Goal: Transaction & Acquisition: Obtain resource

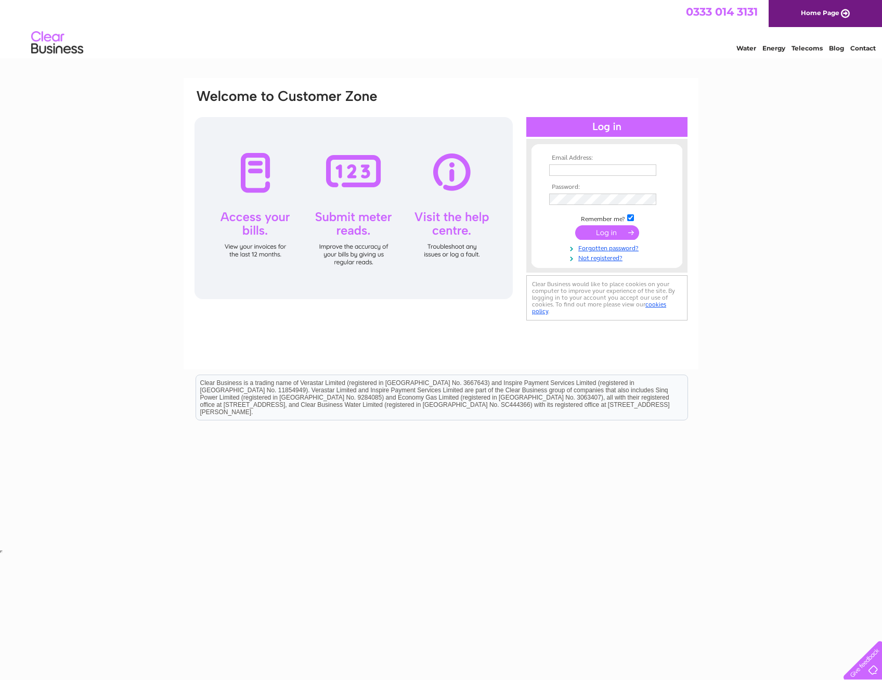
click at [588, 169] on input "text" at bounding box center [602, 169] width 107 height 11
click at [610, 258] on link "Not registered?" at bounding box center [608, 257] width 118 height 10
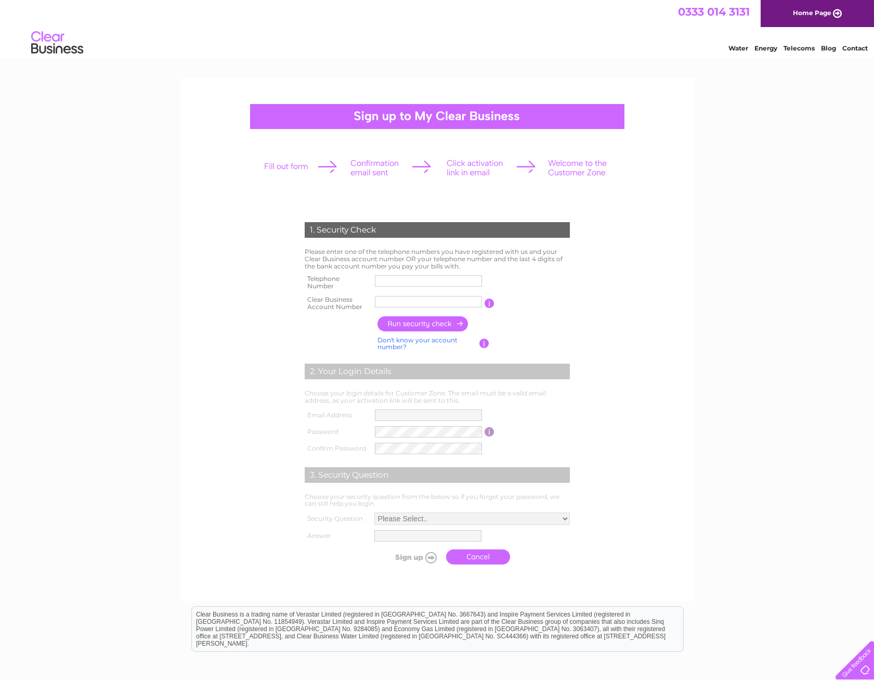
click at [409, 282] on input "text" at bounding box center [428, 280] width 107 height 11
type input "01452634601"
type input "Mears Lim"
click at [424, 280] on input "01452634601" at bounding box center [429, 281] width 108 height 12
type input "01452634600"
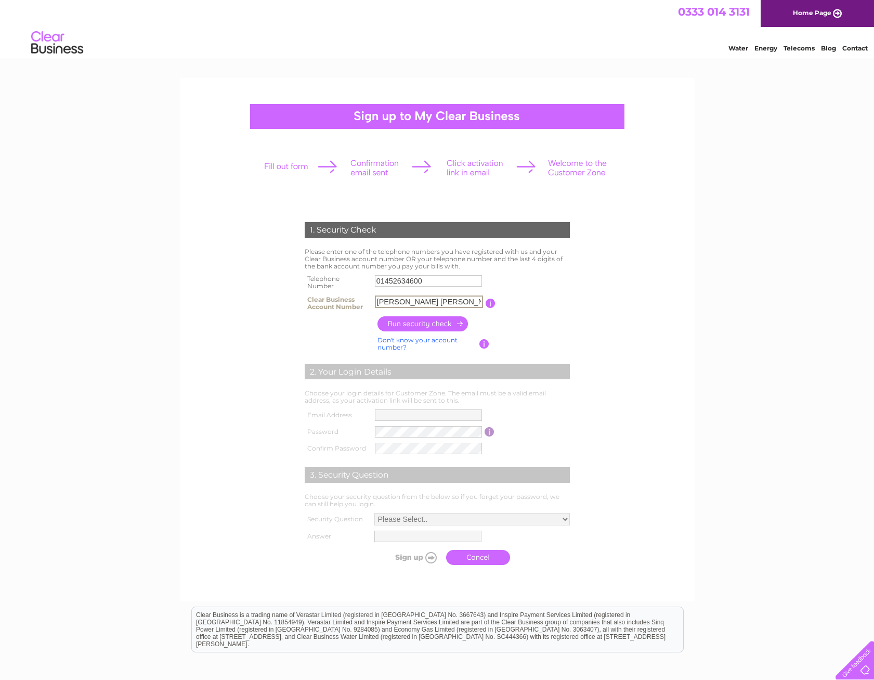
drag, startPoint x: 415, startPoint y: 297, endPoint x: 343, endPoint y: 290, distance: 72.6
click at [343, 290] on tbody "Telephone Number 01452634600 Clear Business Account Number Mears Lim You will f…" at bounding box center [437, 293] width 270 height 42
paste input "30308391"
type input "30308391"
click at [443, 322] on input "button" at bounding box center [424, 323] width 92 height 15
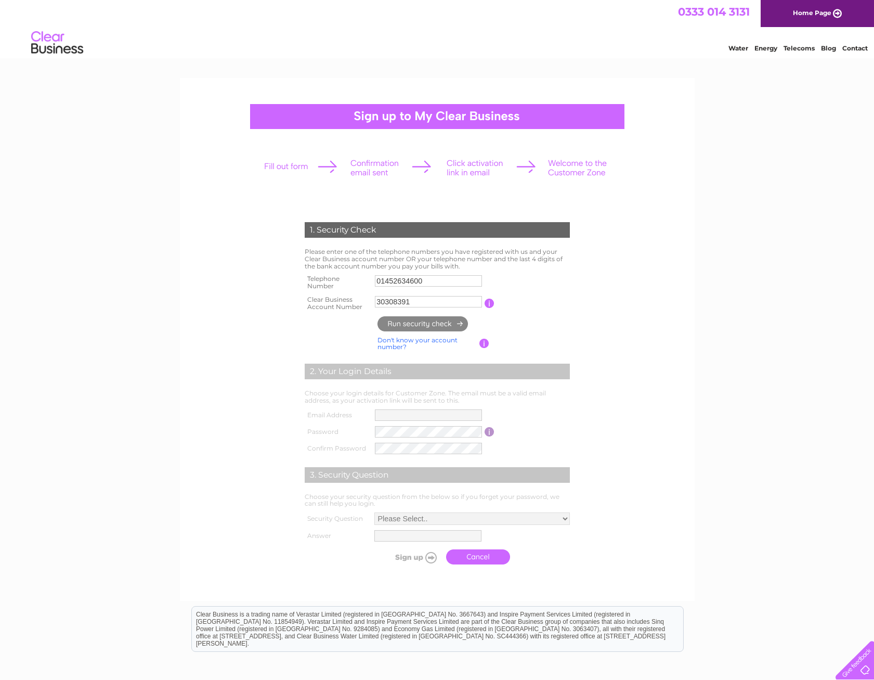
type input "**********"
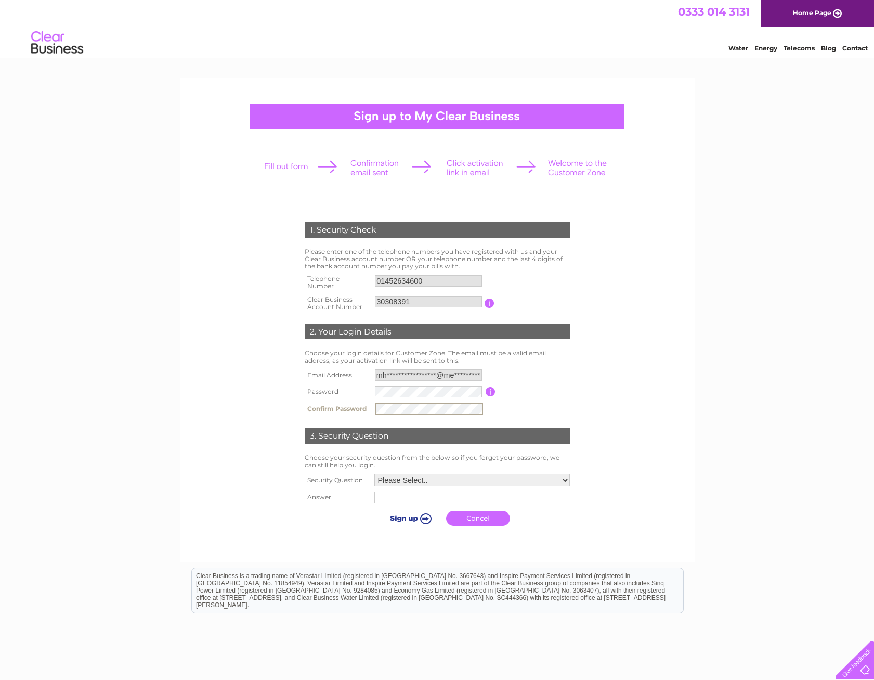
click at [548, 381] on table "**********" at bounding box center [437, 392] width 270 height 51
click at [439, 479] on select "Please Select.. In what town or city was your first job? In what town or city d…" at bounding box center [471, 480] width 197 height 14
select select "1"
click at [373, 473] on select "Please Select.. In what town or city was your first job? In what town or city d…" at bounding box center [471, 480] width 197 height 14
click at [439, 500] on input "text" at bounding box center [428, 496] width 108 height 12
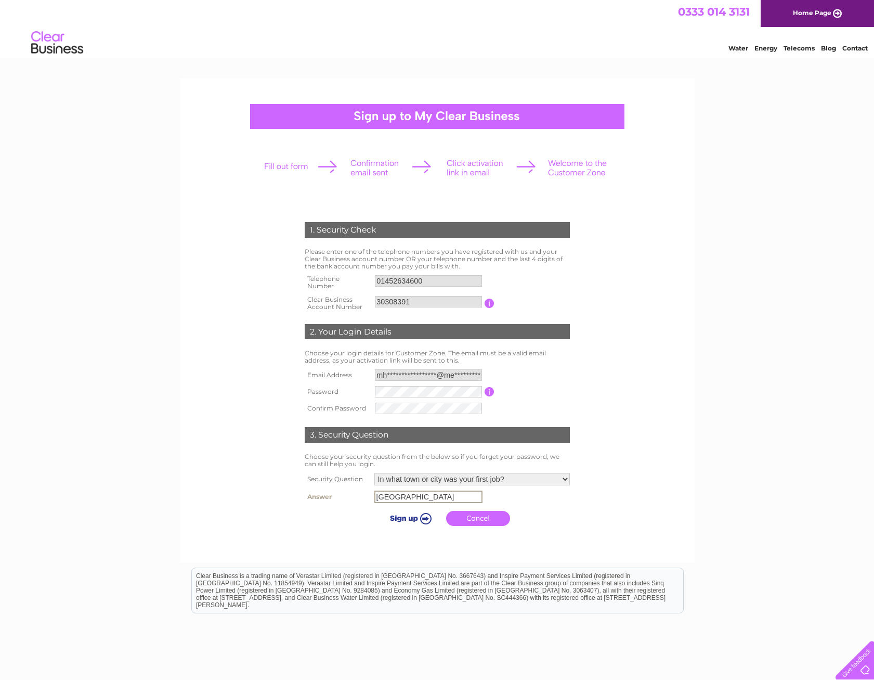
type input "Gloucester"
click at [420, 517] on input "submit" at bounding box center [409, 518] width 64 height 15
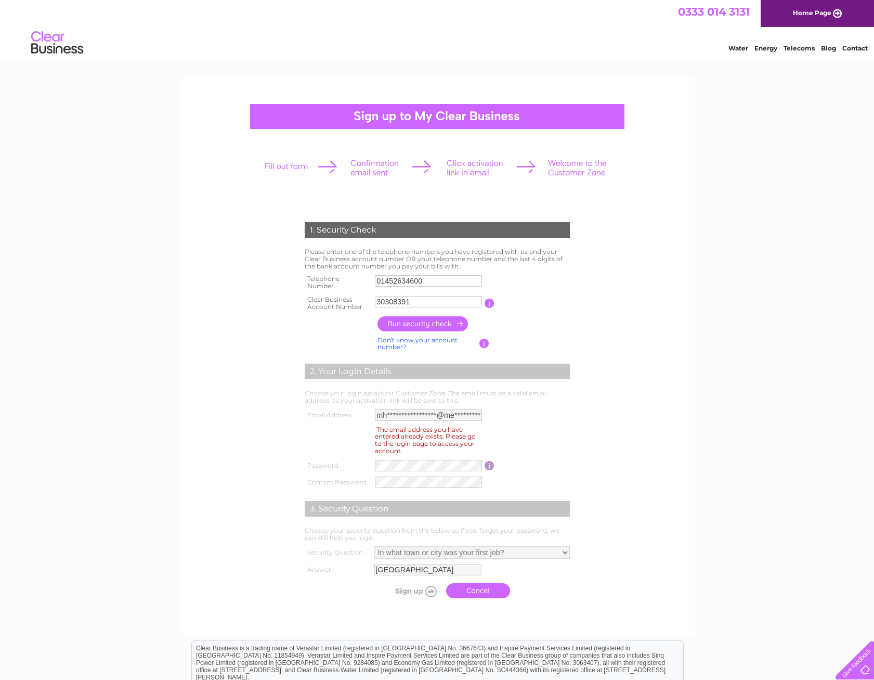
click at [49, 44] on img at bounding box center [57, 43] width 53 height 32
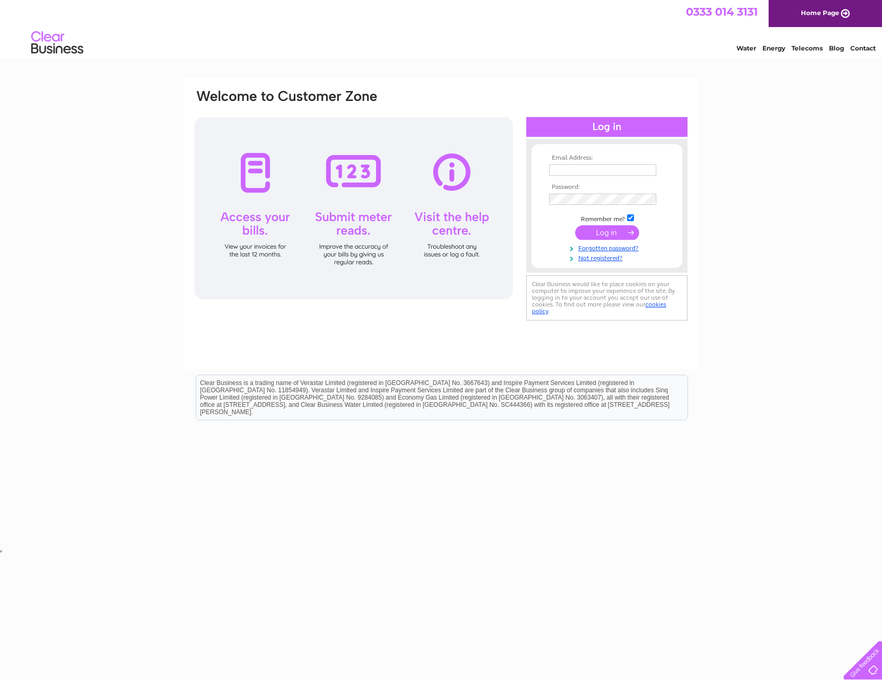
click at [607, 162] on td at bounding box center [607, 170] width 121 height 17
click at [600, 166] on input "text" at bounding box center [603, 170] width 108 height 12
type input "[EMAIL_ADDRESS][DOMAIN_NAME]"
click at [623, 250] on link "Forgotten password?" at bounding box center [608, 247] width 118 height 10
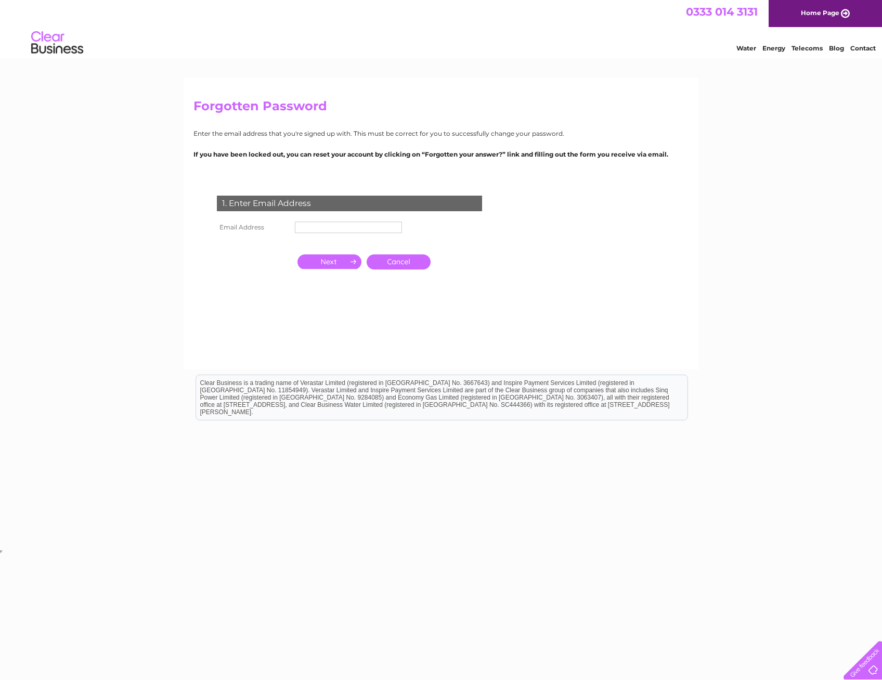
click at [346, 229] on input "text" at bounding box center [348, 227] width 107 height 11
type input "mhm.accountspayable@mearsgroup.co.uk"
click at [336, 264] on input "button" at bounding box center [329, 262] width 64 height 15
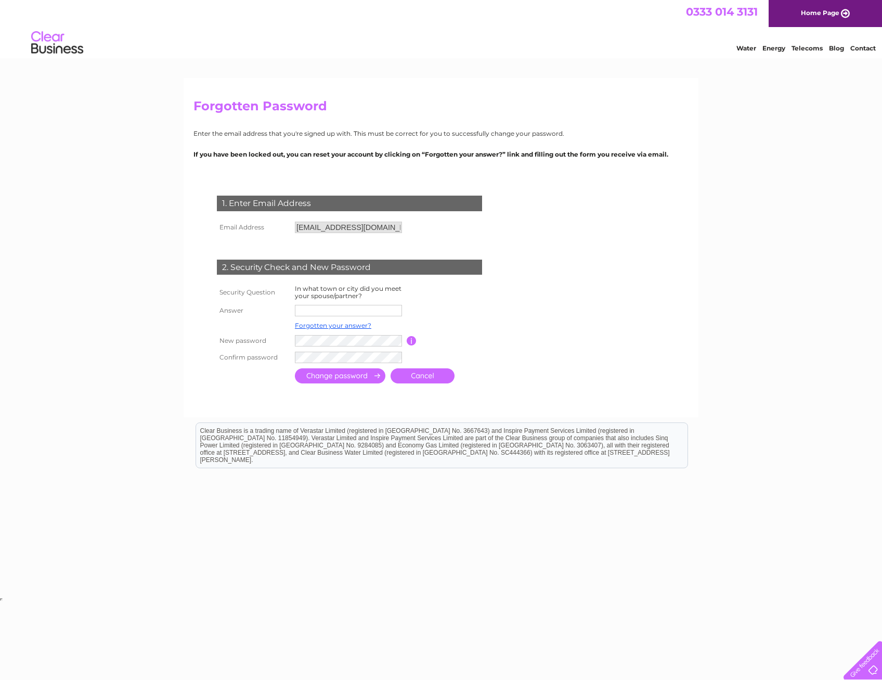
click at [330, 313] on input "text" at bounding box center [348, 310] width 107 height 11
type input "Gloucester"
click at [409, 341] on input "button" at bounding box center [412, 340] width 10 height 9
click at [359, 376] on input "submit" at bounding box center [340, 375] width 90 height 15
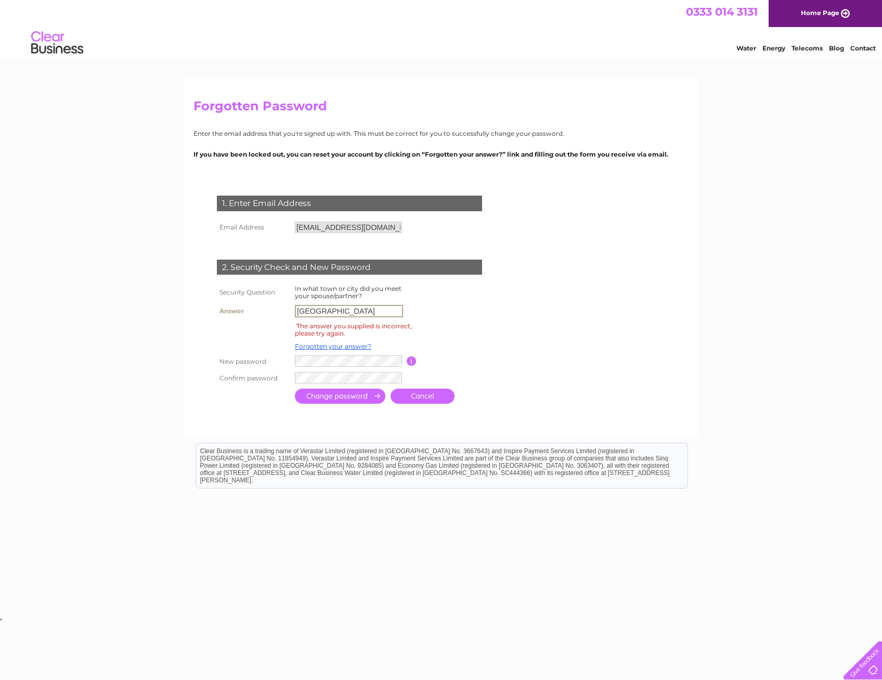
drag, startPoint x: 341, startPoint y: 311, endPoint x: 266, endPoint y: 310, distance: 74.9
click at [266, 310] on tr "Answer Gloucester" at bounding box center [361, 311] width 295 height 18
click at [352, 346] on link "Forgotten your answer?" at bounding box center [333, 346] width 76 height 8
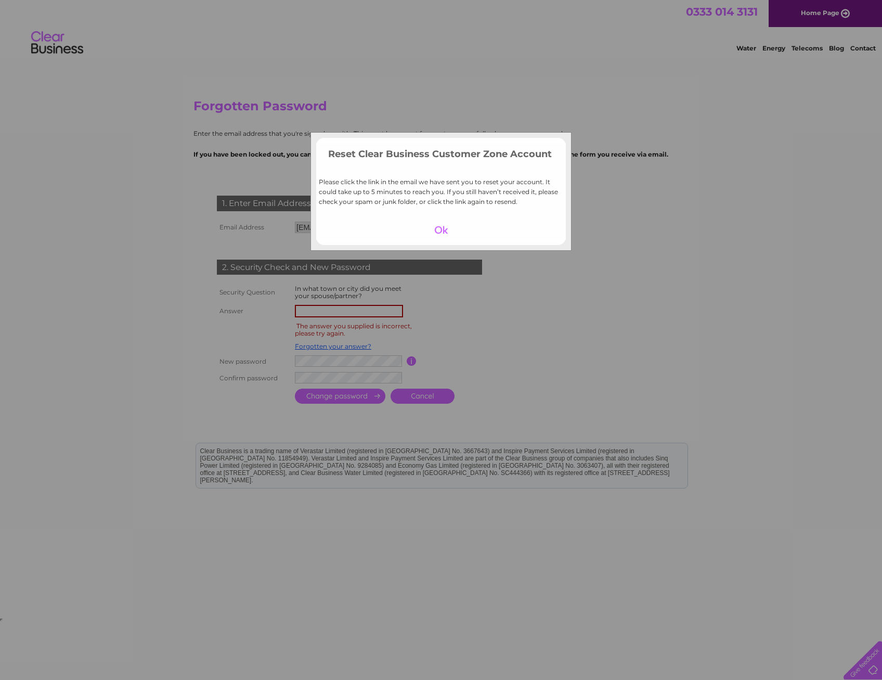
click at [439, 228] on div at bounding box center [441, 230] width 64 height 15
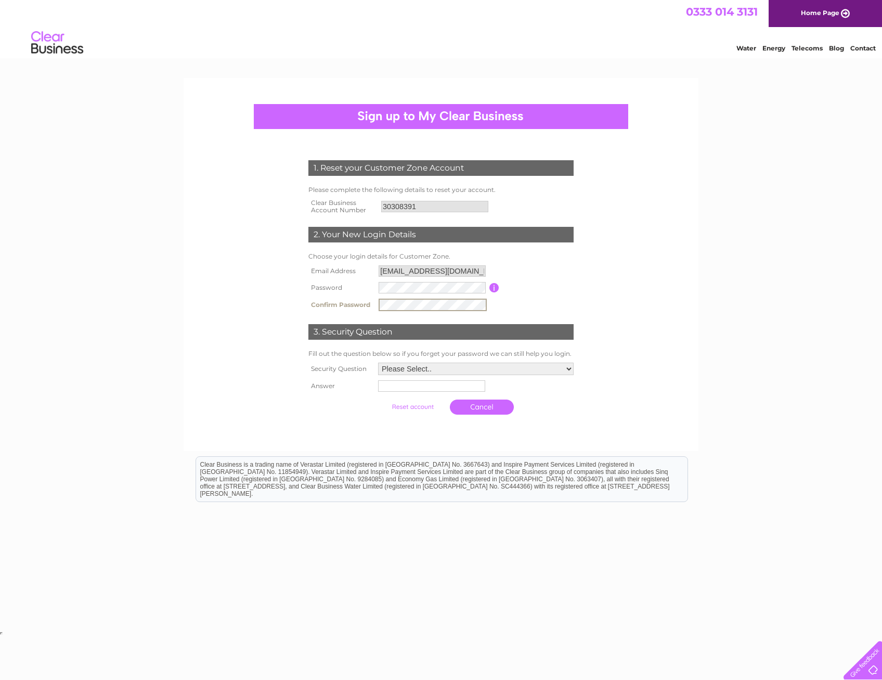
click at [443, 372] on select "Please Select.. In what town or city was your first job? In what town or city d…" at bounding box center [476, 368] width 196 height 12
click at [562, 370] on select "Please Select.. In what town or city was your first job? In what town or city d…" at bounding box center [476, 368] width 196 height 12
click at [567, 368] on select "Please Select.. In what town or city was your first job? In what town or city d…" at bounding box center [475, 369] width 197 height 14
click at [421, 383] on input "text" at bounding box center [430, 386] width 107 height 11
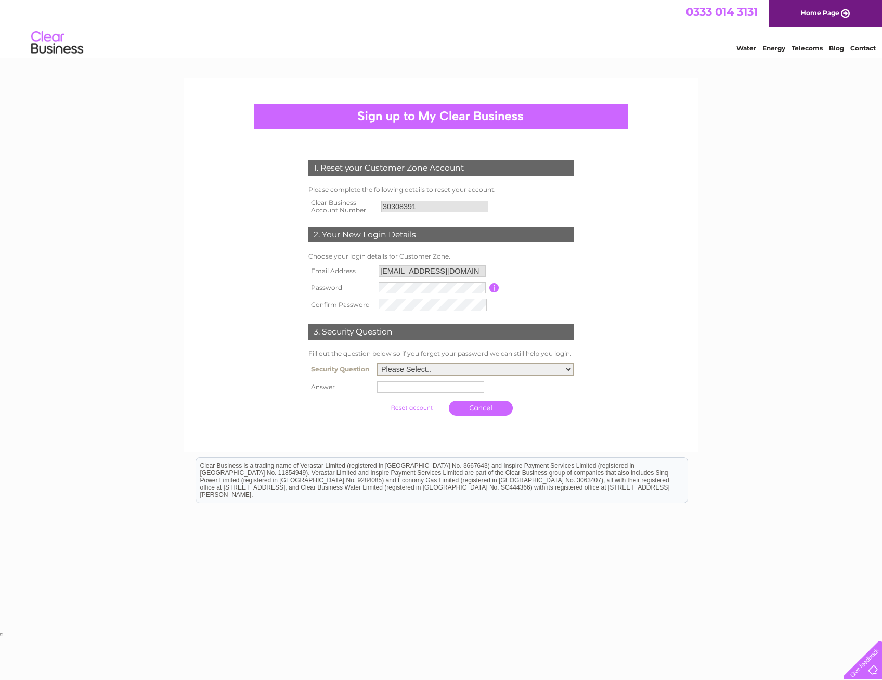
click at [422, 386] on input "text" at bounding box center [430, 386] width 107 height 11
click at [457, 372] on select "Please Select.. In what town or city was your first job? In what town or city d…" at bounding box center [475, 369] width 197 height 14
click at [548, 383] on td at bounding box center [475, 387] width 202 height 17
click at [558, 375] on tbody "Security Question Please Select.. In what town or city was your first job? In w…" at bounding box center [441, 390] width 270 height 61
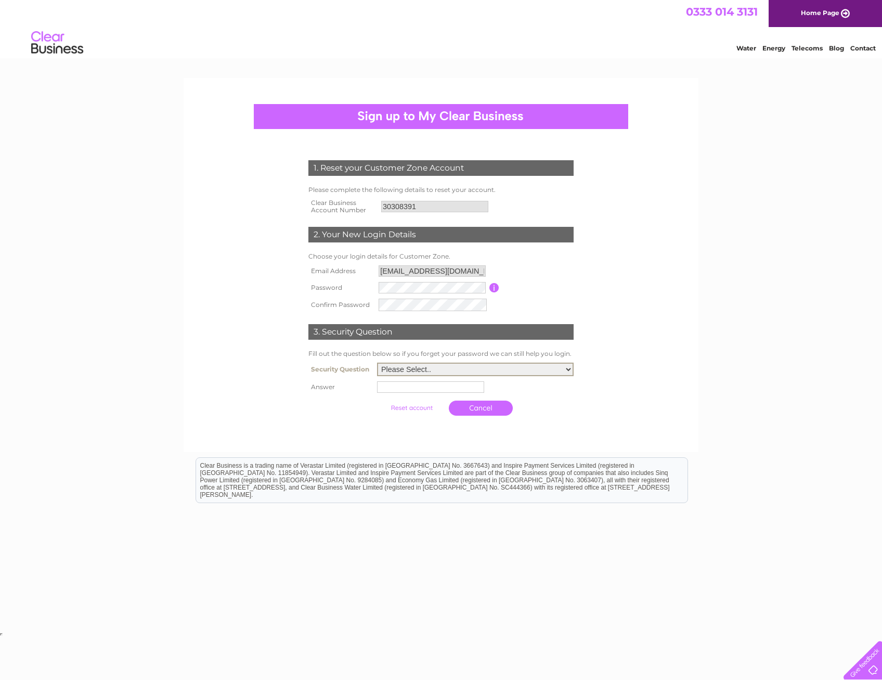
click at [557, 373] on select "Please Select.. In what town or city was your first job? In what town or city d…" at bounding box center [475, 369] width 197 height 14
click at [552, 373] on select "Please Select.. In what town or city was your first job? In what town or city d…" at bounding box center [475, 369] width 197 height 14
click at [544, 378] on td "Please Select.. In what town or city was your first job? In what town or city d…" at bounding box center [475, 369] width 202 height 19
click at [564, 369] on select "Please Select.. In what town or city was your first job? In what town or city d…" at bounding box center [475, 369] width 197 height 14
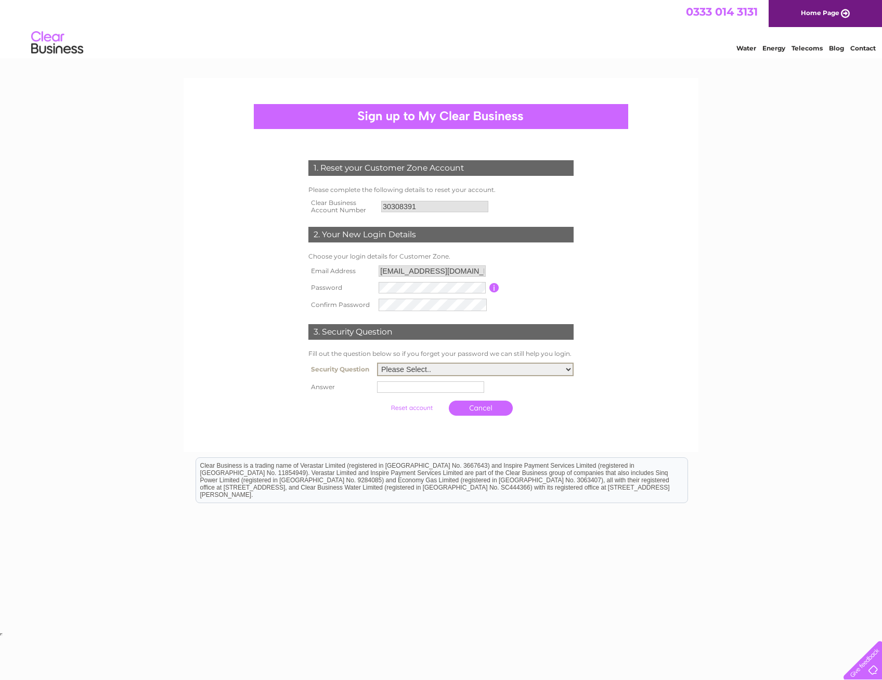
click at [565, 369] on select "Please Select.. In what town or city was your first job? In what town or city d…" at bounding box center [475, 369] width 197 height 14
click at [567, 368] on select "Please Select.. In what town or city was your first job? In what town or city d…" at bounding box center [475, 369] width 197 height 14
click at [568, 368] on select "Please Select.. In what town or city was your first job? In what town or city d…" at bounding box center [475, 369] width 197 height 14
click at [567, 368] on select "Please Select.. In what town or city was your first job? In what town or city d…" at bounding box center [475, 369] width 197 height 14
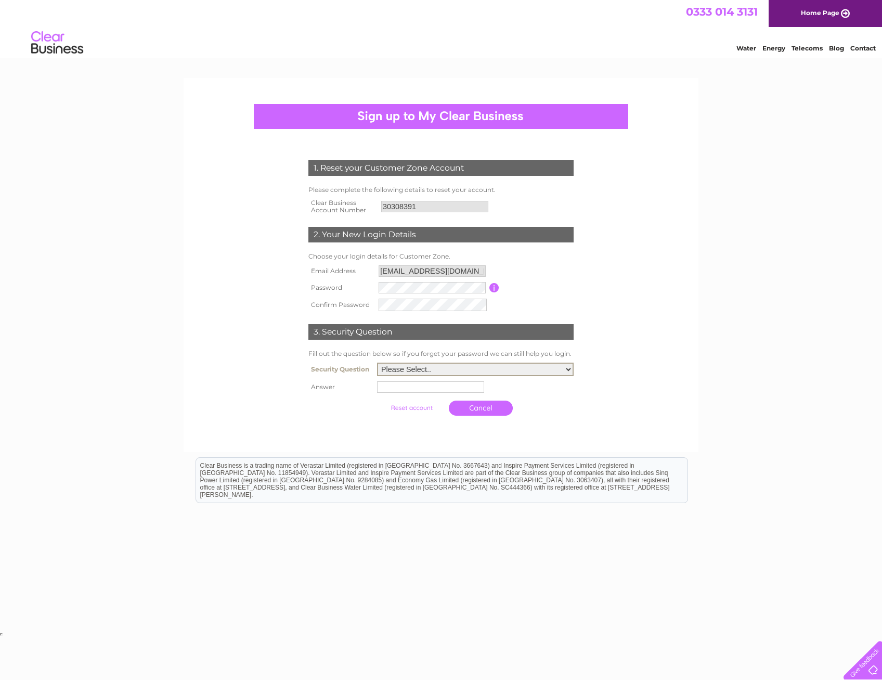
click at [566, 369] on select "Please Select.. In what town or city was your first job? In what town or city d…" at bounding box center [475, 369] width 197 height 14
click at [565, 369] on select "Please Select.. In what town or city was your first job? In what town or city d…" at bounding box center [475, 369] width 197 height 14
click at [564, 369] on select "Please Select.. In what town or city was your first job? In what town or city d…" at bounding box center [475, 369] width 197 height 14
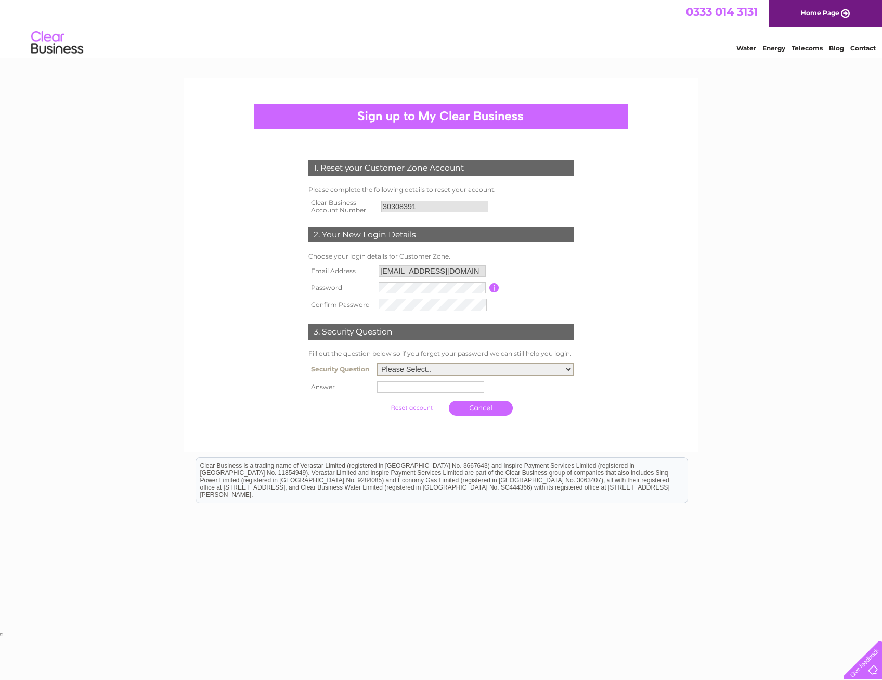
click at [570, 371] on select "Please Select.. In what town or city was your first job? In what town or city d…" at bounding box center [475, 369] width 197 height 14
click at [569, 371] on select "Please Select.. In what town or city was your first job? In what town or city d…" at bounding box center [475, 369] width 197 height 14
click at [567, 371] on select "Please Select.. In what town or city was your first job? In what town or city d…" at bounding box center [475, 369] width 197 height 14
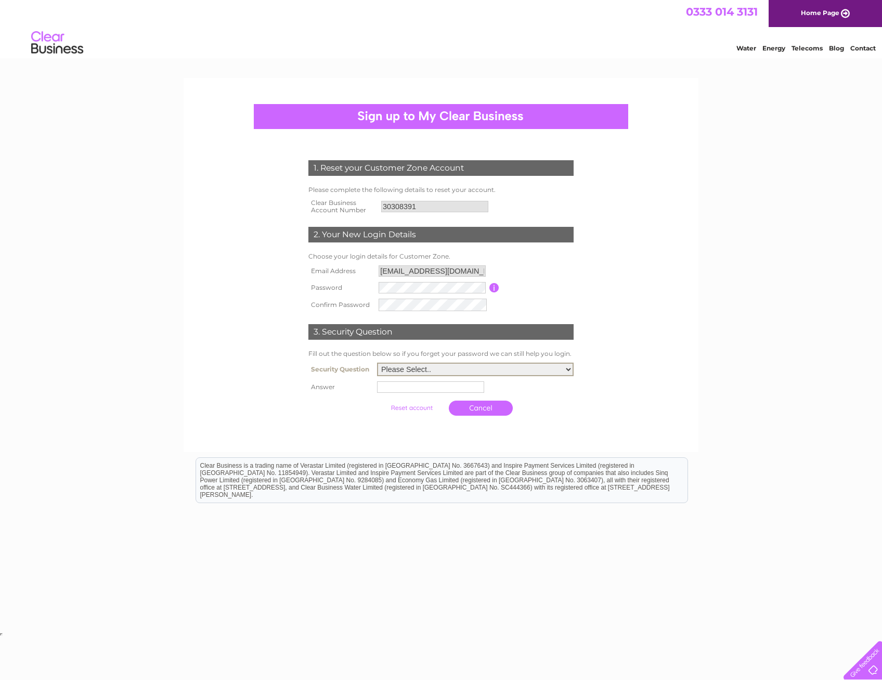
click at [567, 370] on select "Please Select.. In what town or city was your first job? In what town or city d…" at bounding box center [475, 369] width 197 height 14
click at [569, 369] on select "Please Select.. In what town or city was your first job? In what town or city d…" at bounding box center [475, 369] width 197 height 14
click at [565, 370] on select "Please Select.. In what town or city was your first job? In what town or city d…" at bounding box center [475, 369] width 197 height 14
click at [564, 371] on select "Please Select.. In what town or city was your first job? In what town or city d…" at bounding box center [475, 369] width 197 height 14
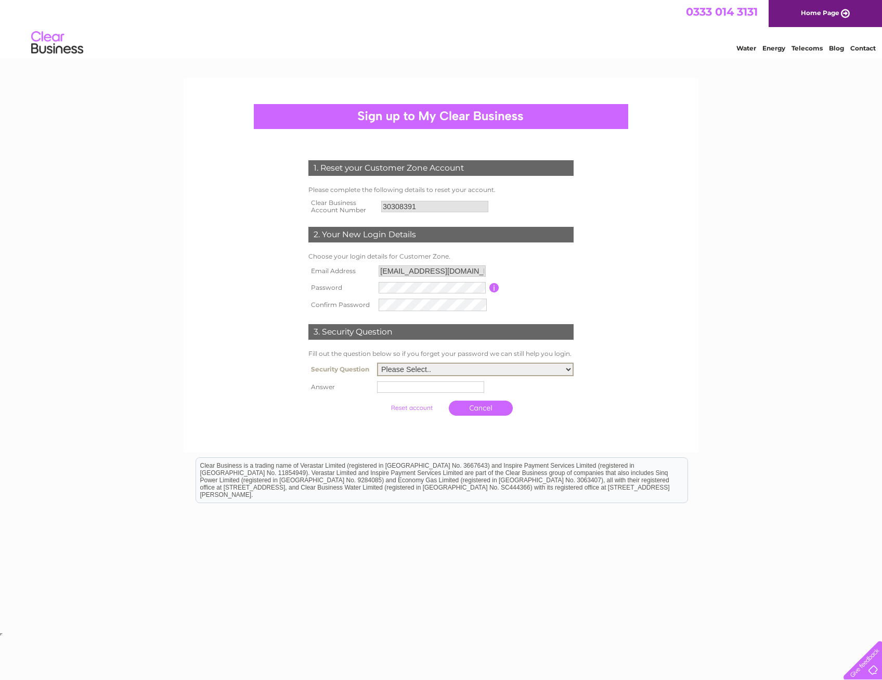
click at [564, 371] on select "Please Select.. In what town or city was your first job? In what town or city d…" at bounding box center [475, 369] width 197 height 14
click at [509, 374] on td "Please Select.. In what town or city was your first job? In what town or city d…" at bounding box center [475, 369] width 202 height 19
click at [534, 366] on select "Please Select.. In what town or city was your first job? In what town or city d…" at bounding box center [475, 369] width 197 height 14
click at [573, 371] on select "Please Select.. In what town or city was your first job? In what town or city d…" at bounding box center [475, 369] width 197 height 14
click at [462, 363] on select "Please Select.. In what town or city was your first job? In what town or city d…" at bounding box center [475, 369] width 197 height 14
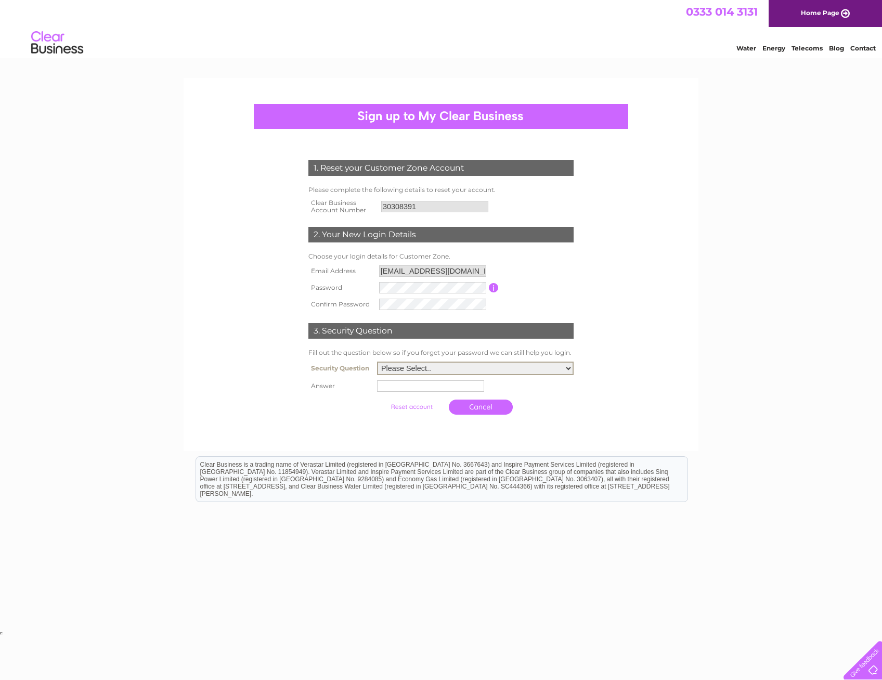
select select "1"
click at [377, 362] on select "Please Select.. In what town or city was your first job? In what town or city d…" at bounding box center [475, 368] width 197 height 14
click at [397, 387] on input "text" at bounding box center [430, 385] width 107 height 11
type input "Gloucester"
click at [418, 407] on input "submit" at bounding box center [413, 405] width 64 height 15
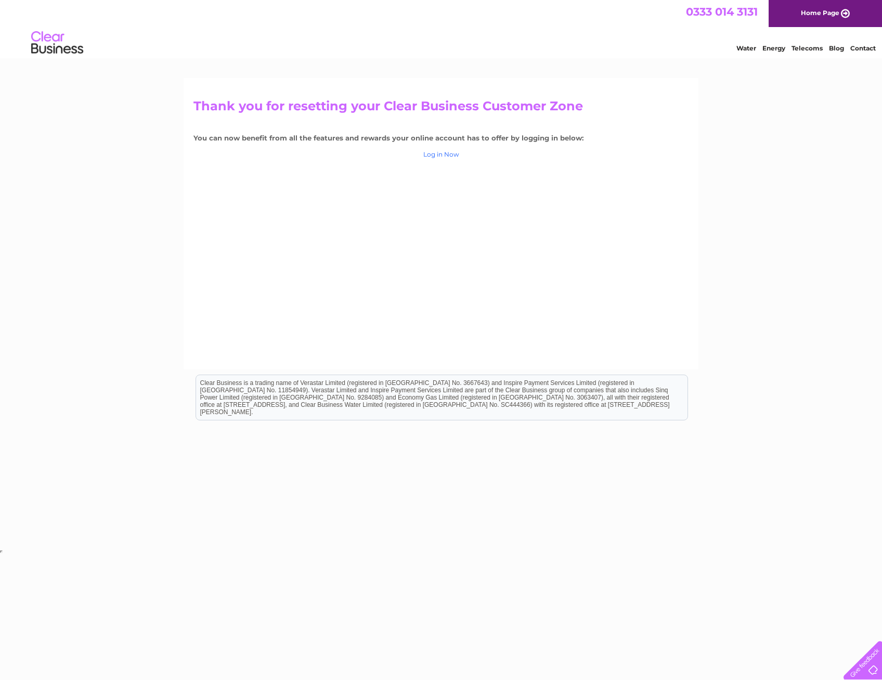
click at [444, 153] on link "Log in Now" at bounding box center [441, 154] width 36 height 8
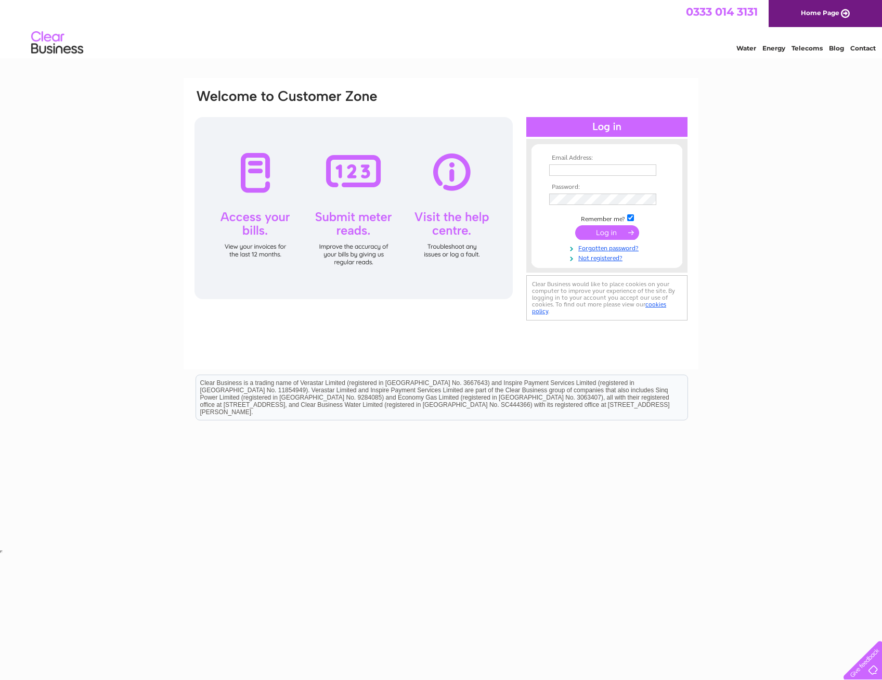
type input "[EMAIL_ADDRESS][DOMAIN_NAME]"
click at [610, 231] on input "submit" at bounding box center [607, 232] width 64 height 15
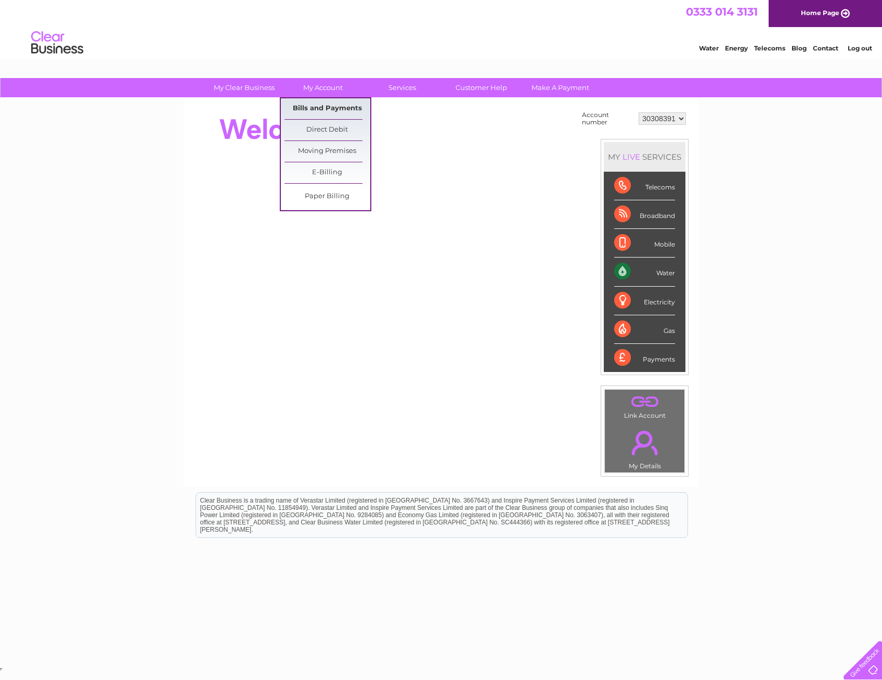
click at [318, 102] on link "Bills and Payments" at bounding box center [327, 108] width 86 height 21
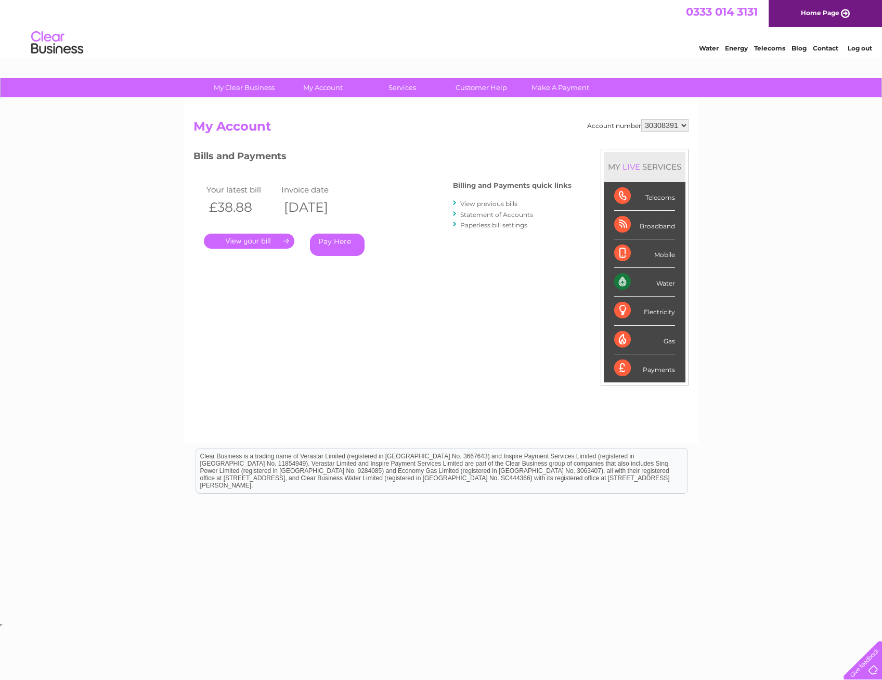
click at [274, 242] on link "." at bounding box center [249, 240] width 90 height 15
click at [499, 199] on li "View previous bills" at bounding box center [512, 203] width 119 height 10
click at [512, 203] on link "View previous bills" at bounding box center [488, 204] width 57 height 8
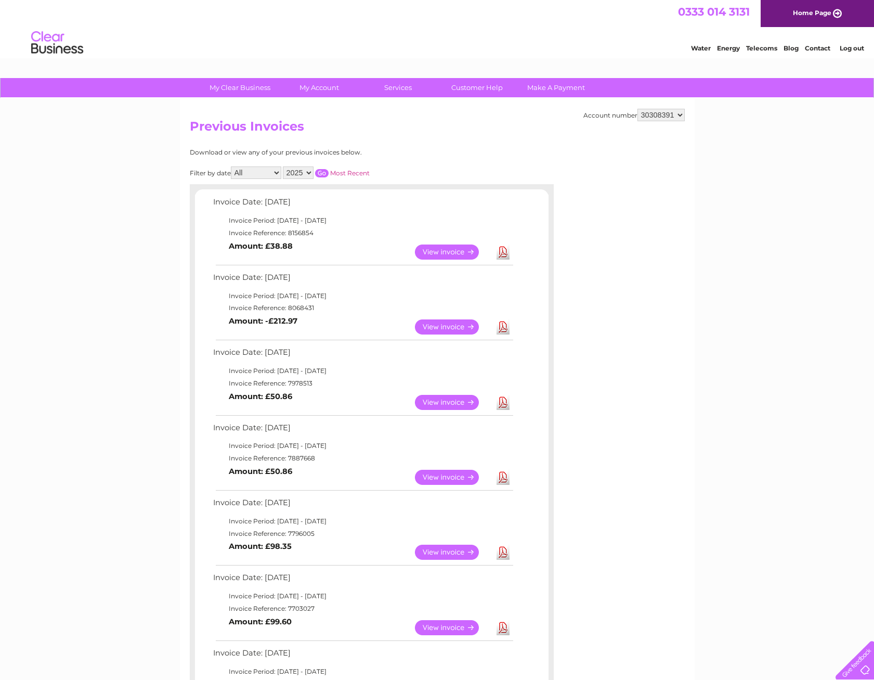
click at [449, 252] on link "View" at bounding box center [453, 251] width 76 height 15
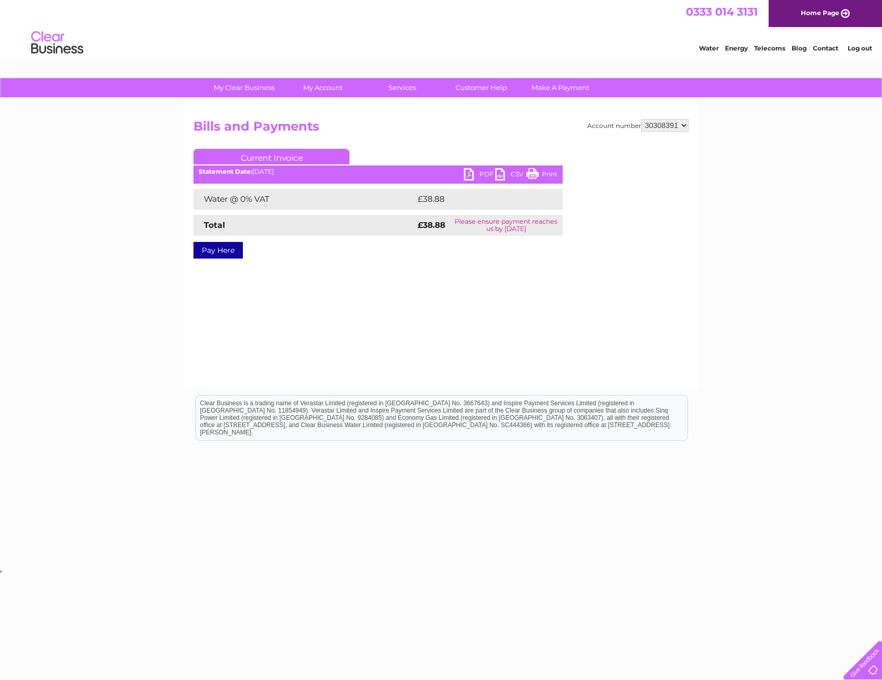
click at [467, 172] on link "PDF" at bounding box center [479, 175] width 31 height 15
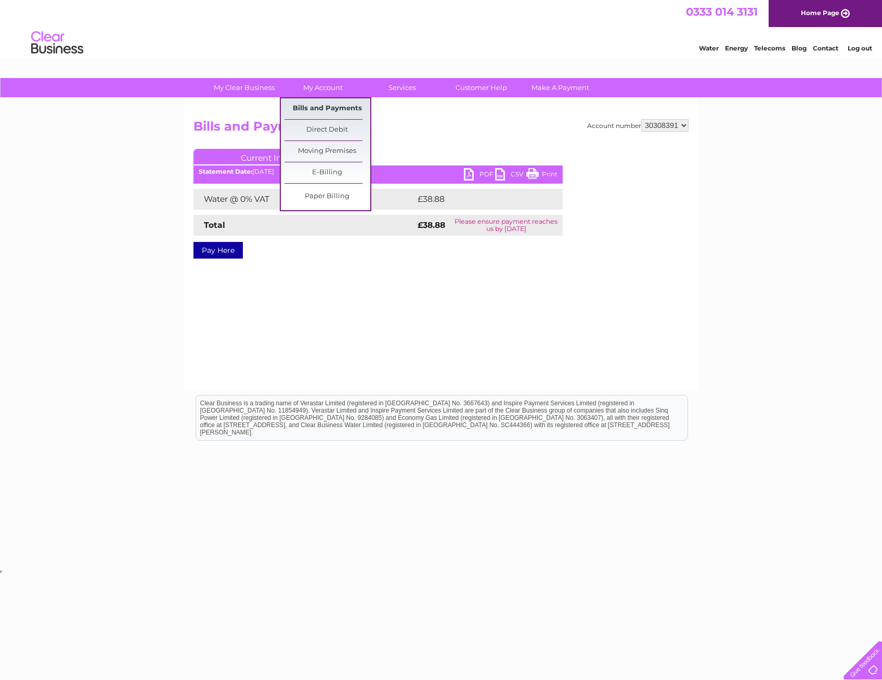
click at [336, 109] on link "Bills and Payments" at bounding box center [327, 108] width 86 height 21
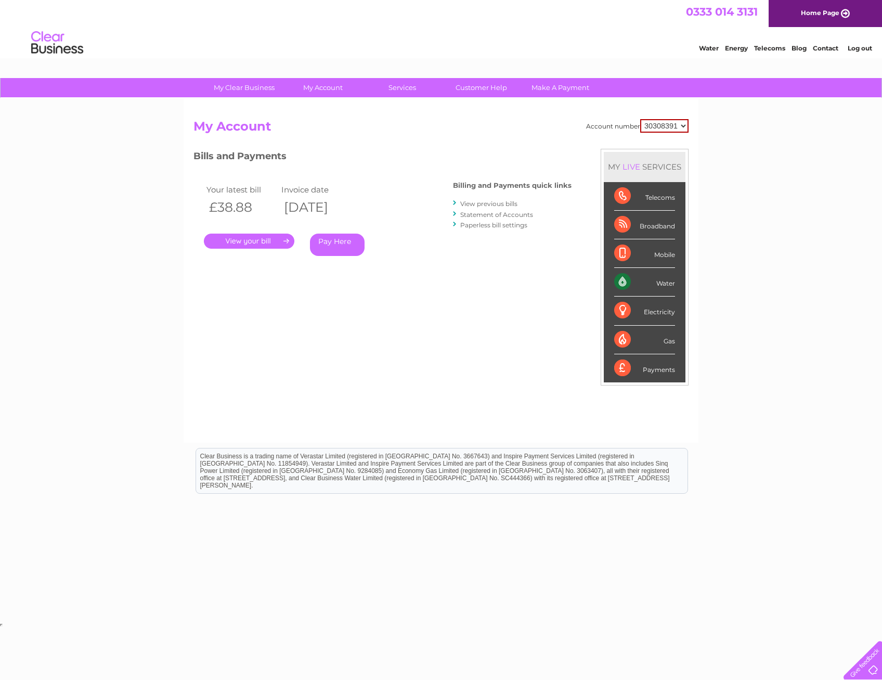
click at [493, 201] on link "View previous bills" at bounding box center [488, 204] width 57 height 8
